Goal: Task Accomplishment & Management: Manage account settings

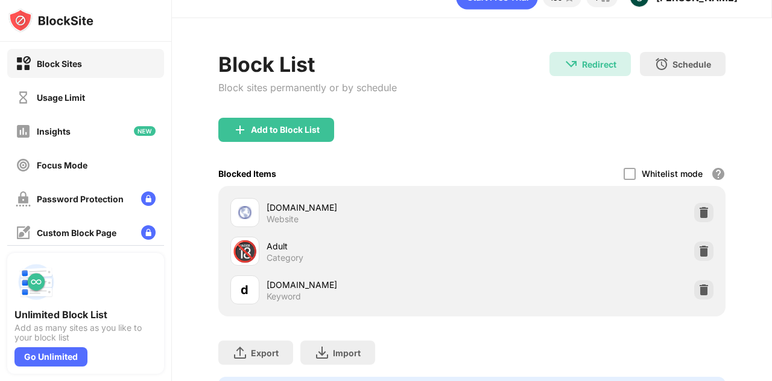
scroll to position [95, 0]
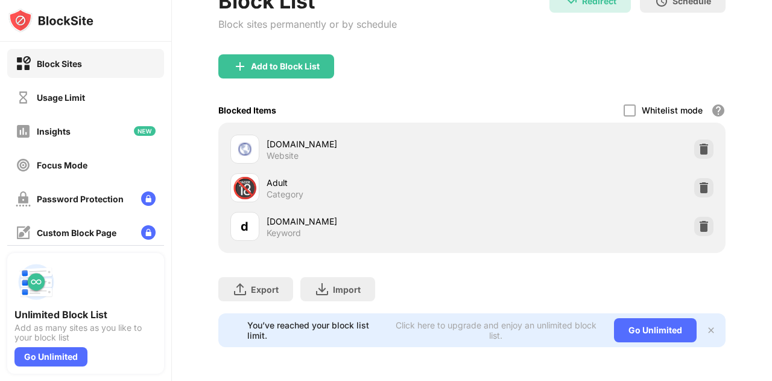
click at [706, 325] on img at bounding box center [711, 330] width 10 height 10
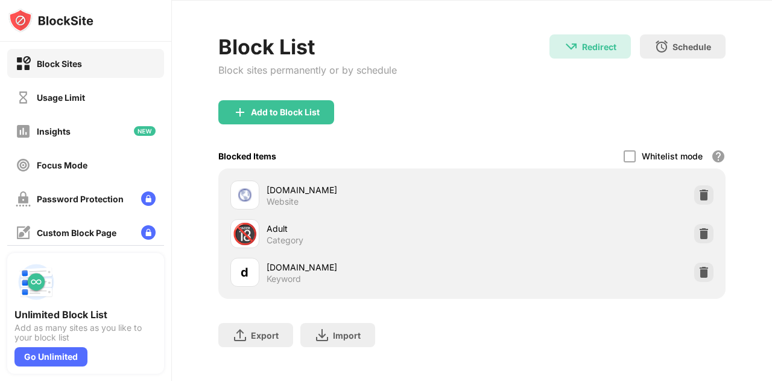
scroll to position [62, 0]
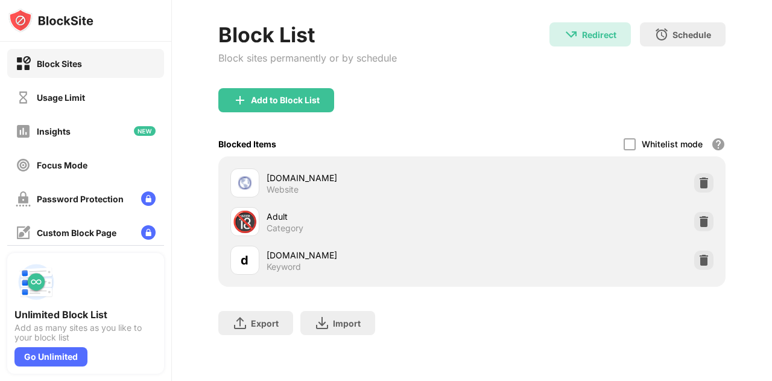
click at [288, 223] on div "Category" at bounding box center [285, 228] width 37 height 11
click at [284, 210] on div "Adult" at bounding box center [370, 216] width 206 height 13
click at [86, 94] on div "Usage Limit" at bounding box center [85, 97] width 157 height 29
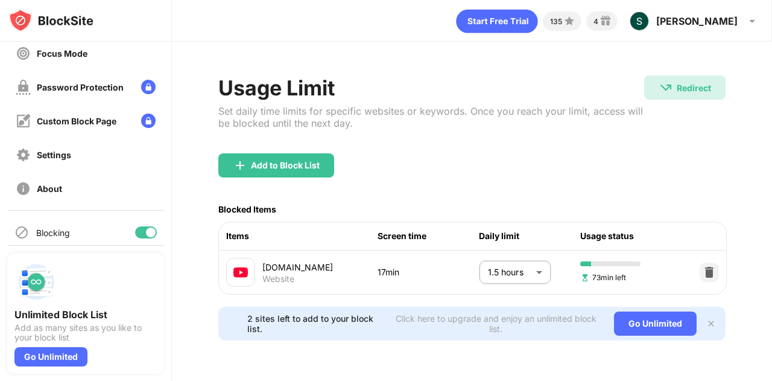
scroll to position [149, 0]
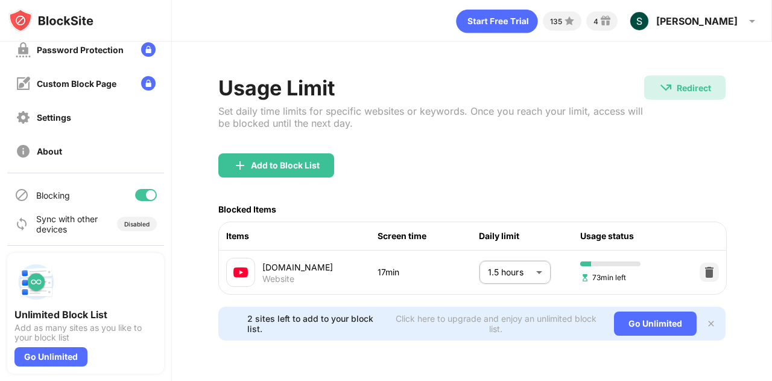
click at [136, 192] on div at bounding box center [146, 195] width 22 height 12
click at [75, 118] on div "Settings" at bounding box center [85, 117] width 157 height 29
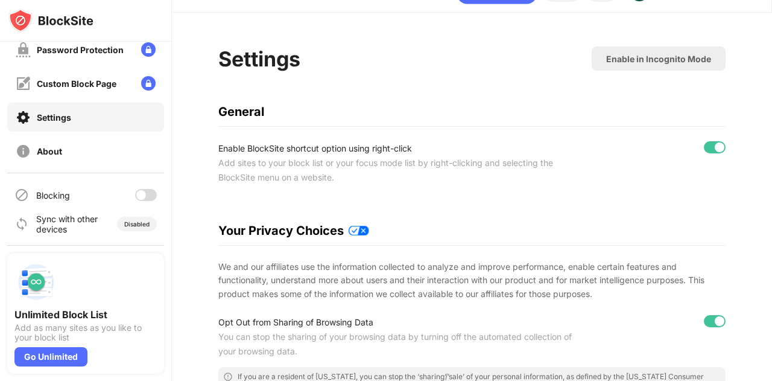
scroll to position [28, 0]
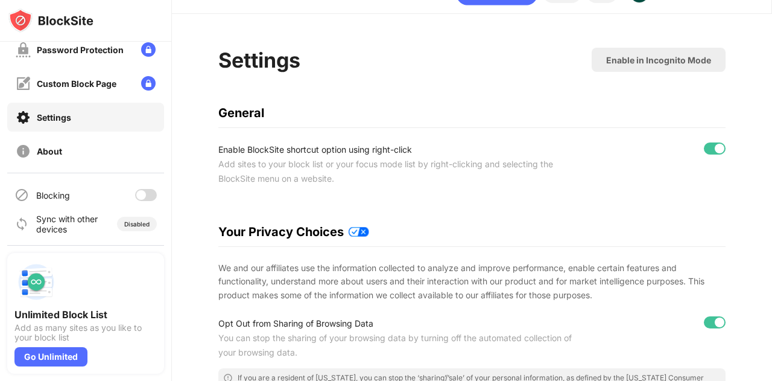
drag, startPoint x: 772, startPoint y: 93, endPoint x: 759, endPoint y: 102, distance: 15.6
click at [759, 102] on div "135 4 [PERSON_NAME] [PERSON_NAME] giddi View Account Insights Premium Rewards S…" at bounding box center [472, 190] width 600 height 381
click at [624, 66] on div "Enable in Incognito Mode" at bounding box center [659, 60] width 134 height 24
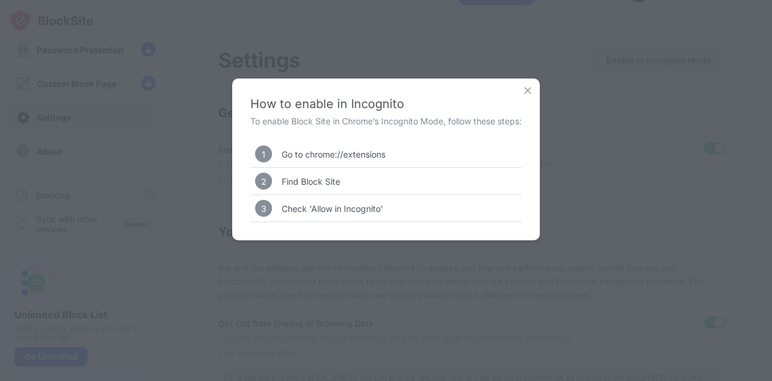
click at [523, 92] on img at bounding box center [528, 90] width 12 height 12
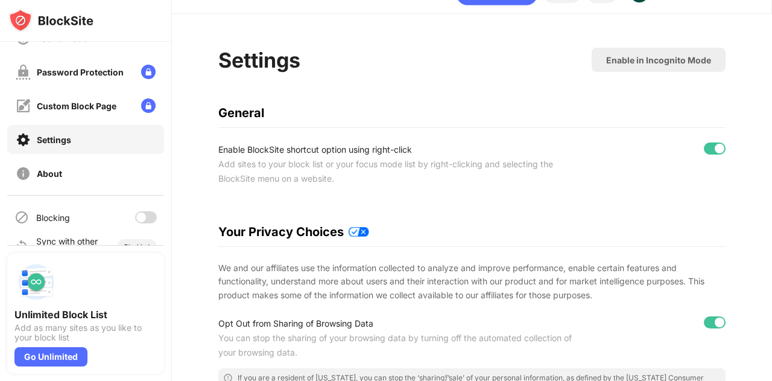
scroll to position [149, 0]
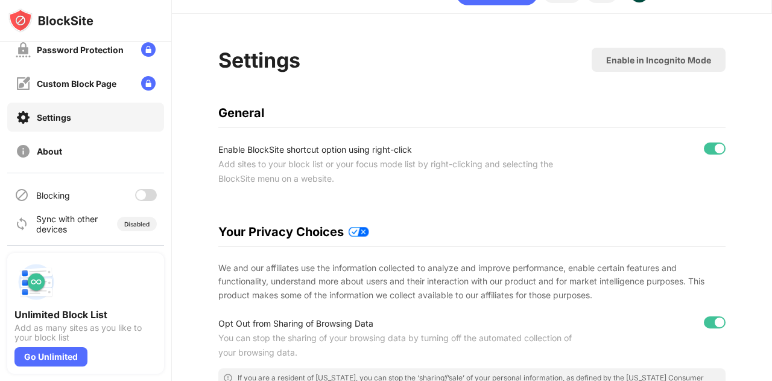
drag, startPoint x: 162, startPoint y: 176, endPoint x: 162, endPoint y: 148, distance: 27.8
click at [162, 148] on div "Block Sites Usage Limit Insights Focus Mode Password Protection Custom Block Pa…" at bounding box center [85, 143] width 171 height 203
drag, startPoint x: 168, startPoint y: 141, endPoint x: 165, endPoint y: 130, distance: 10.7
click at [165, 130] on div "Block Sites Usage Limit Insights Focus Mode Password Protection Custom Block Pa…" at bounding box center [386, 190] width 772 height 381
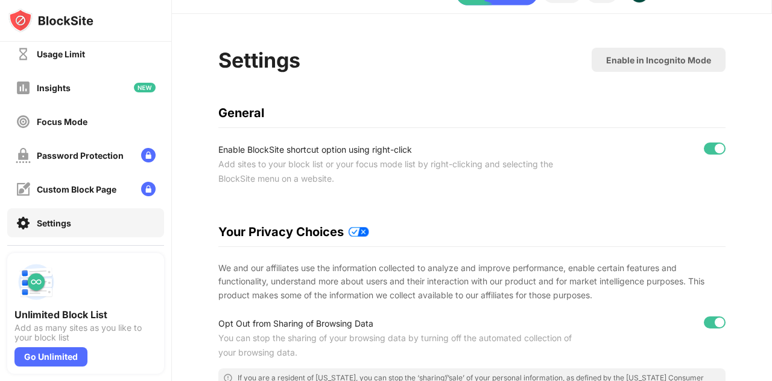
scroll to position [19, 0]
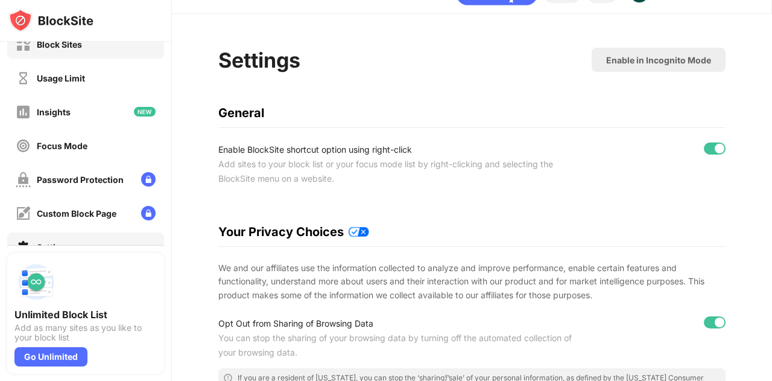
click at [89, 46] on div "Block Sites" at bounding box center [85, 44] width 157 height 29
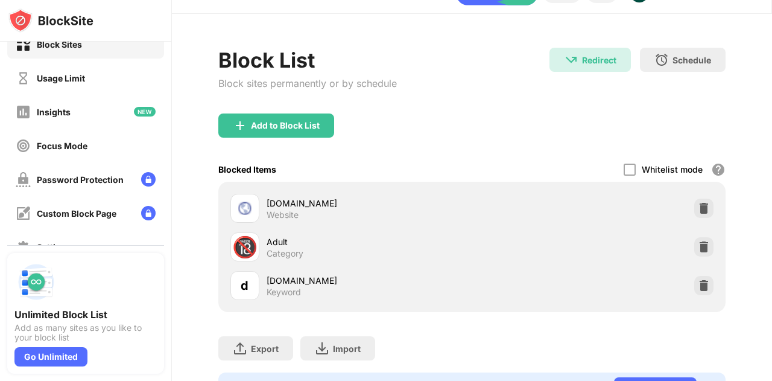
click at [275, 237] on div "Adult" at bounding box center [370, 241] width 206 height 13
drag, startPoint x: 274, startPoint y: 240, endPoint x: 284, endPoint y: 244, distance: 10.3
click at [274, 240] on div "Adult" at bounding box center [370, 241] width 206 height 13
drag, startPoint x: 284, startPoint y: 244, endPoint x: 309, endPoint y: 246, distance: 26.0
click at [284, 244] on div "Adult" at bounding box center [370, 241] width 206 height 13
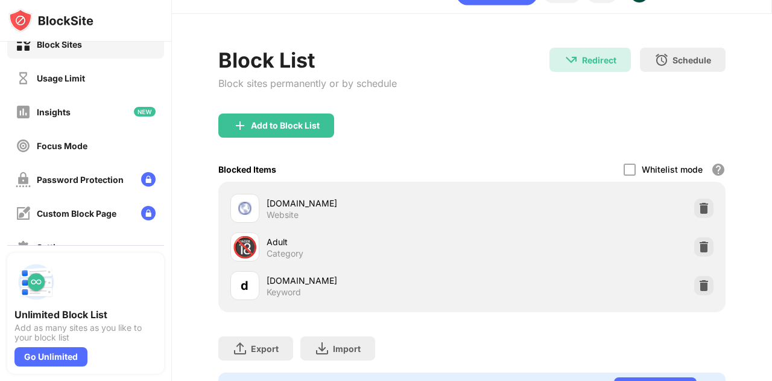
click at [376, 249] on div "Adult Category" at bounding box center [370, 247] width 206 height 24
click at [698, 251] on img at bounding box center [704, 247] width 12 height 12
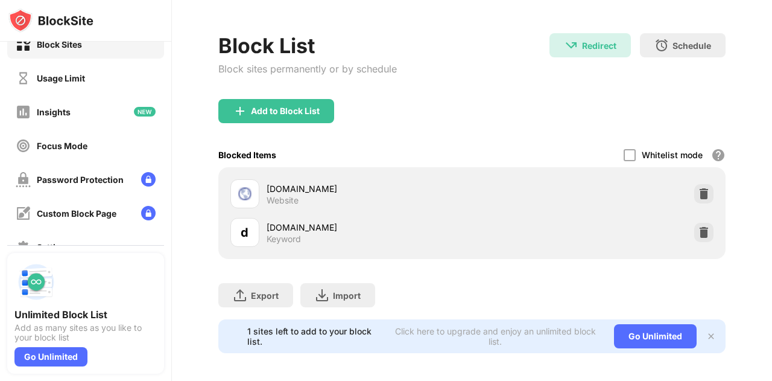
scroll to position [57, 0]
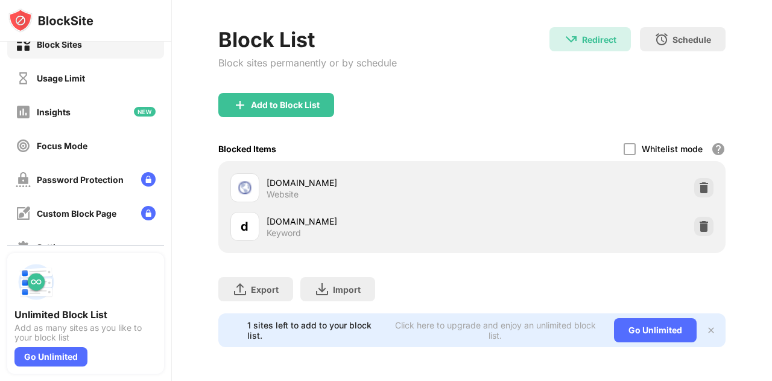
click at [308, 320] on div "1 sites left to add to your block list." at bounding box center [315, 330] width 136 height 21
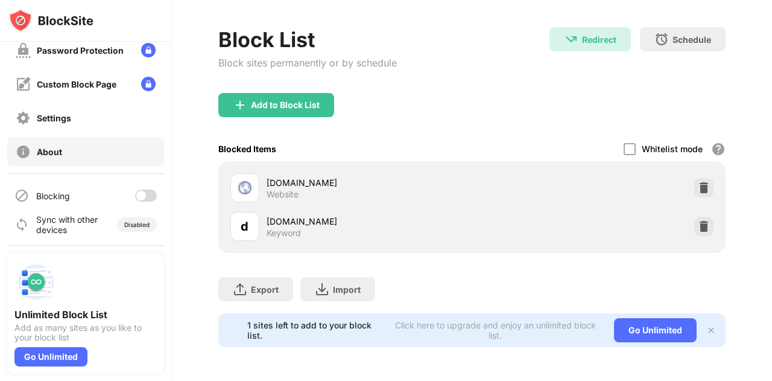
scroll to position [149, 0]
click at [136, 193] on div at bounding box center [141, 195] width 10 height 10
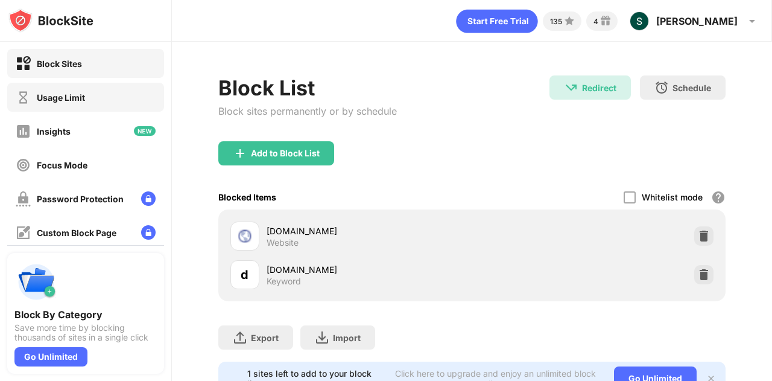
click at [109, 102] on div "Usage Limit" at bounding box center [85, 97] width 157 height 29
